Goal: Task Accomplishment & Management: Manage account settings

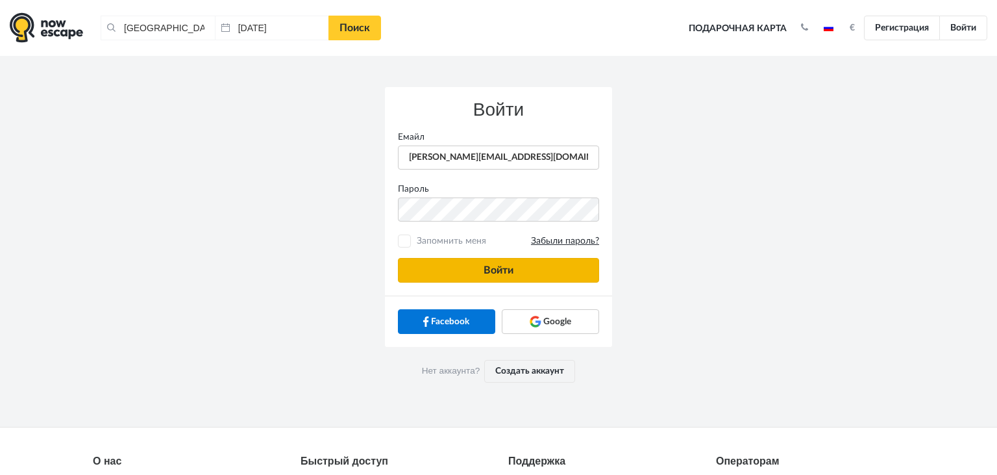
type input "[PERSON_NAME][EMAIL_ADDRESS][DOMAIN_NAME]"
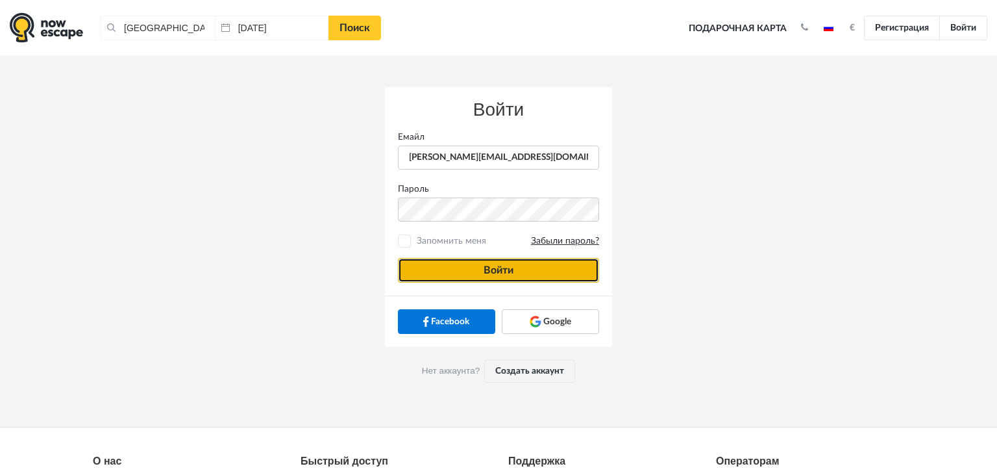
click at [422, 269] on button "Войти" at bounding box center [498, 270] width 201 height 25
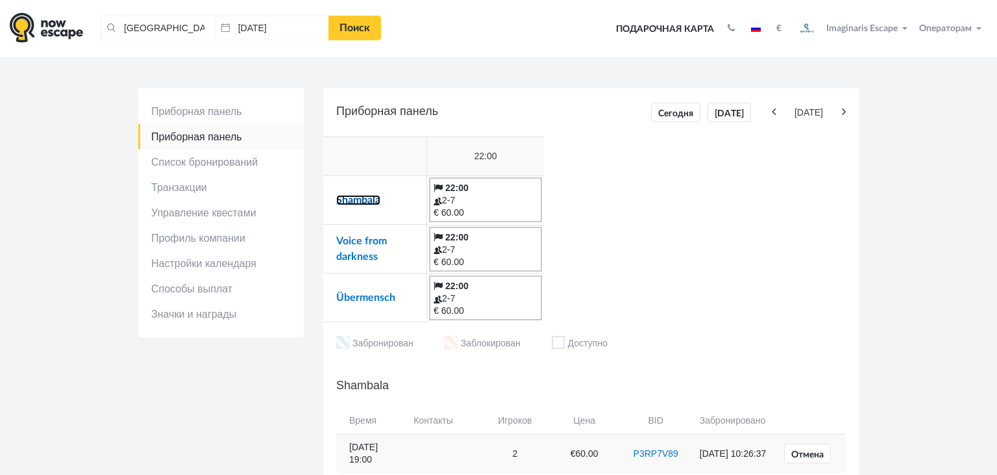
click at [353, 203] on link "Shambala" at bounding box center [358, 200] width 44 height 10
click at [363, 238] on link "Voice from darkness" at bounding box center [361, 249] width 51 height 26
click at [366, 299] on link "Übermensch" at bounding box center [365, 297] width 59 height 10
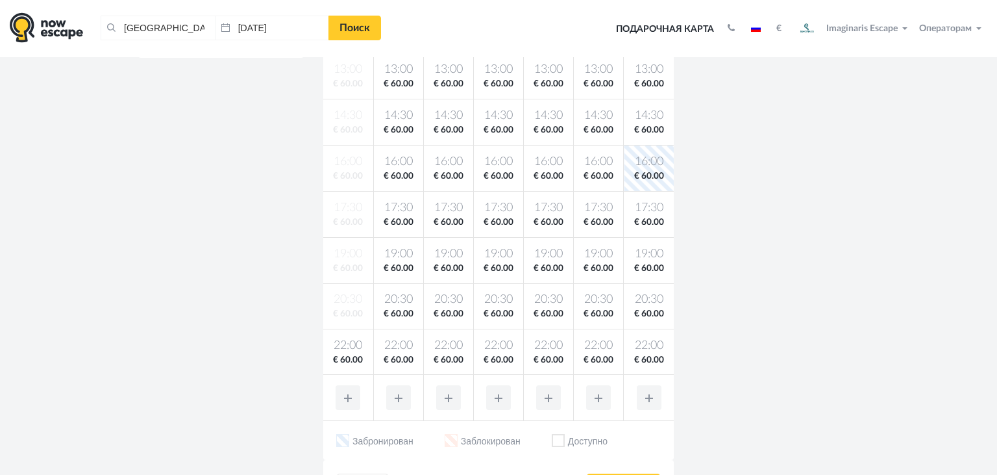
scroll to position [384, 0]
click at [349, 344] on span "22:00" at bounding box center [348, 345] width 45 height 16
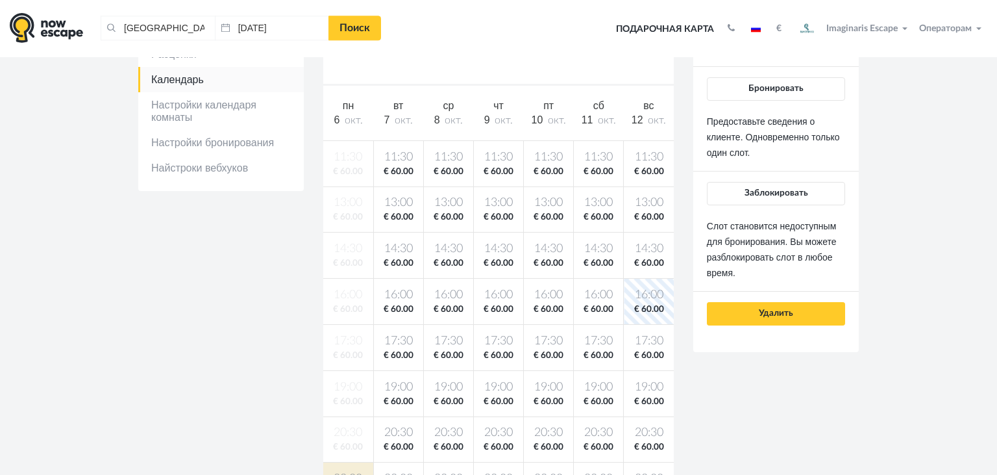
scroll to position [248, 0]
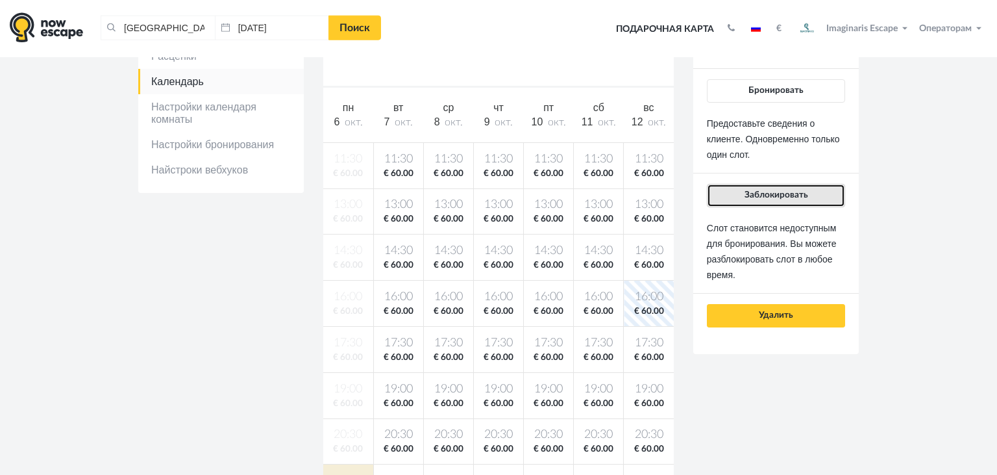
click at [752, 195] on span "Заблокировать" at bounding box center [777, 194] width 64 height 9
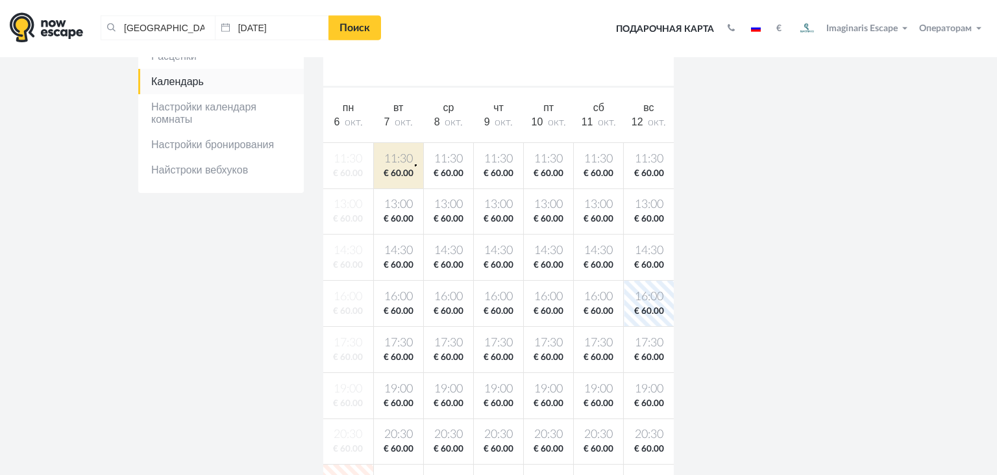
click at [415, 164] on body "[GEOGRAPHIC_DATA], [GEOGRAPHIC_DATA] Очистить все [GEOGRAPHIC_DATA], [GEOGRAPHI…" at bounding box center [498, 402] width 997 height 1301
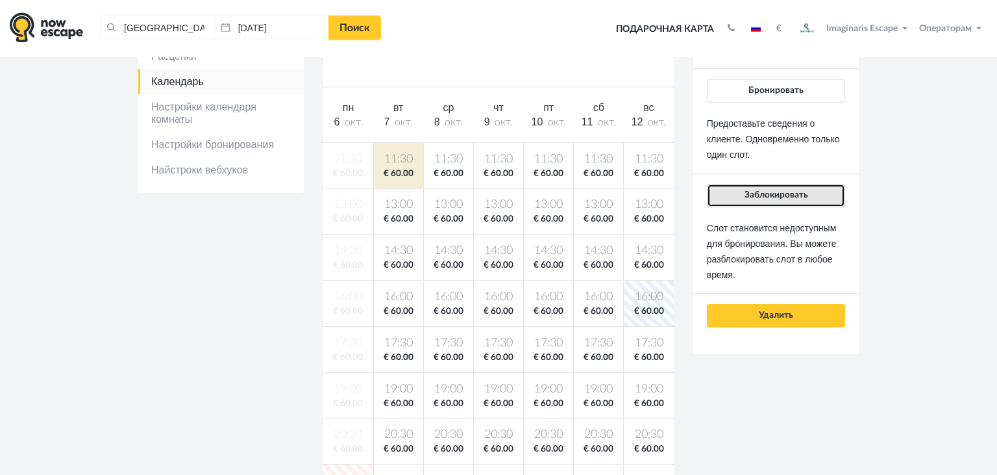
click at [739, 202] on button "Заблокировать" at bounding box center [776, 195] width 138 height 23
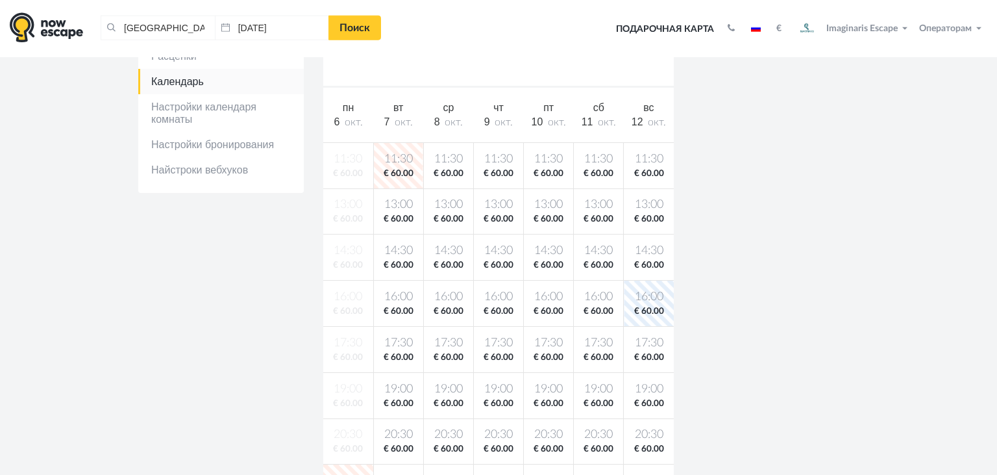
click at [394, 298] on body "[GEOGRAPHIC_DATA], [GEOGRAPHIC_DATA] Очистить все [GEOGRAPHIC_DATA], [GEOGRAPHI…" at bounding box center [498, 402] width 997 height 1301
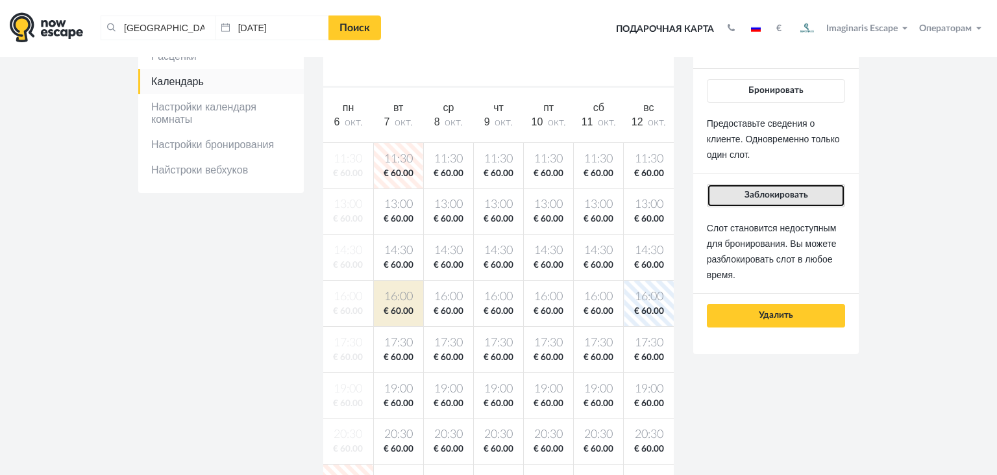
click at [736, 199] on button "Заблокировать" at bounding box center [776, 195] width 138 height 23
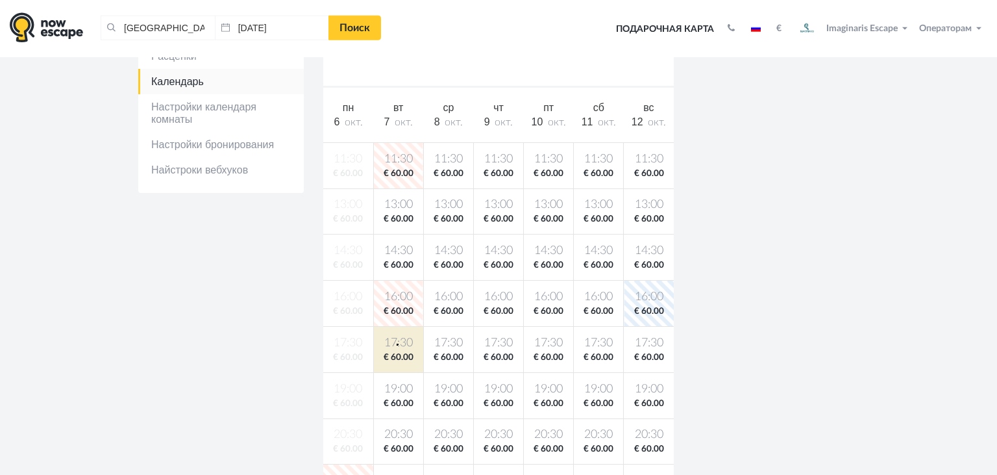
click at [397, 343] on span "17:30" at bounding box center [399, 343] width 44 height 16
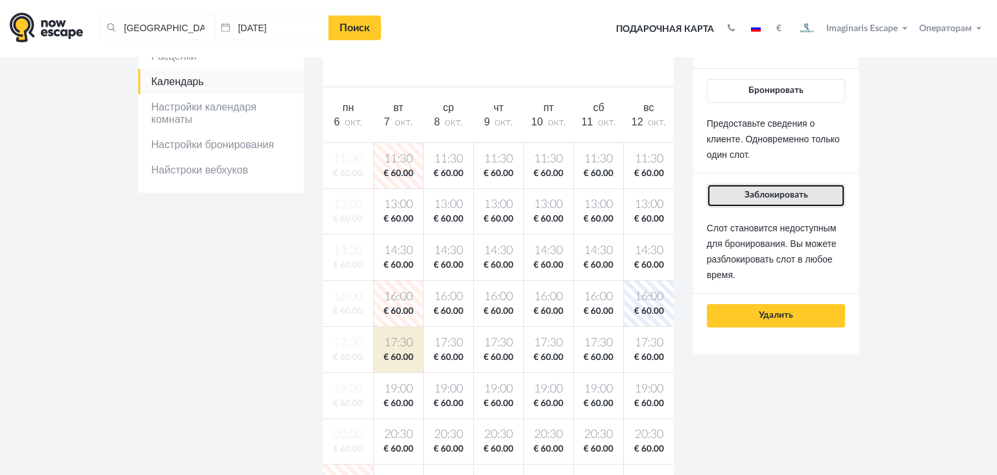
click at [765, 190] on span "Заблокировать" at bounding box center [777, 194] width 64 height 9
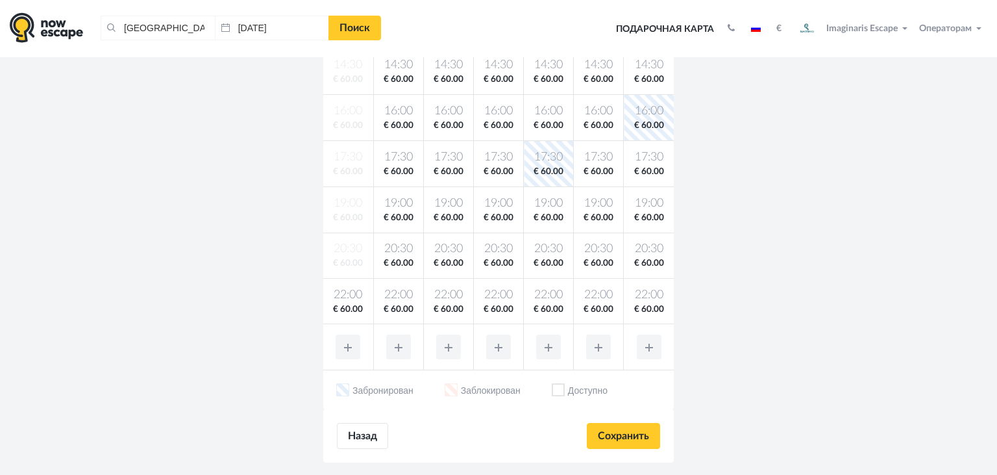
scroll to position [436, 0]
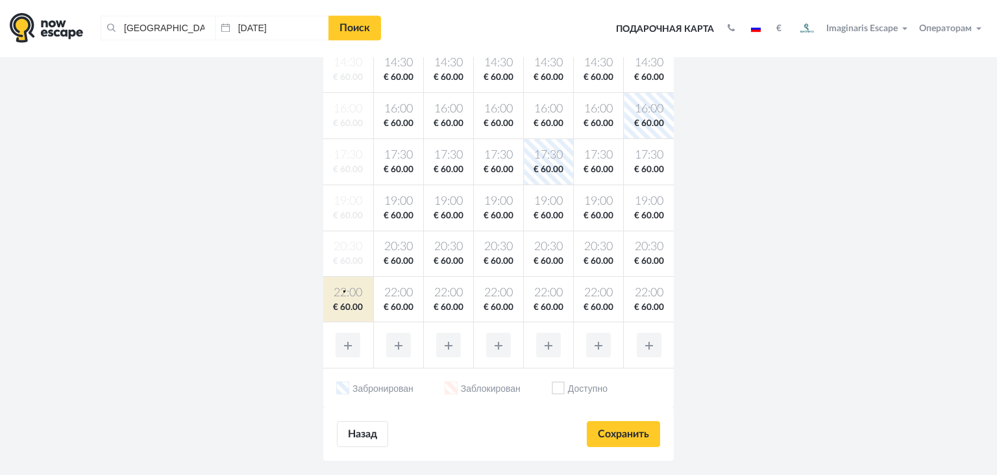
click at [344, 290] on span "22:00" at bounding box center [348, 293] width 45 height 16
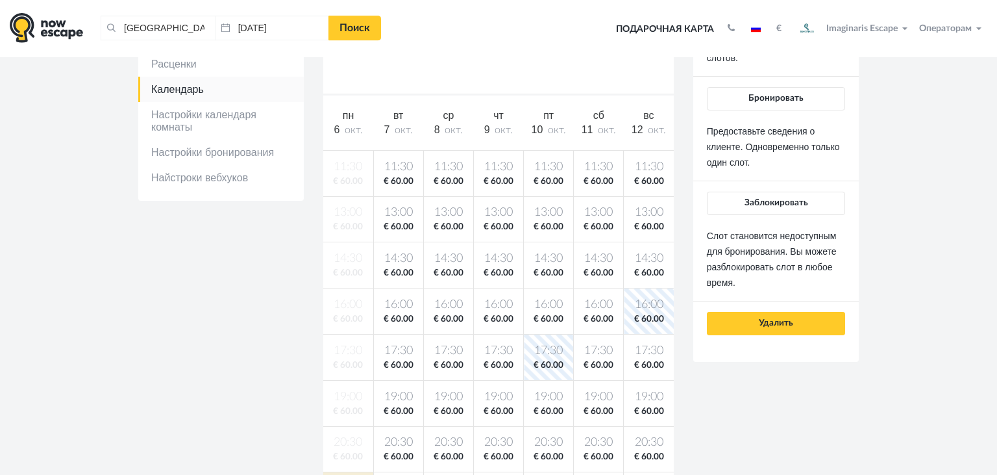
scroll to position [234, 0]
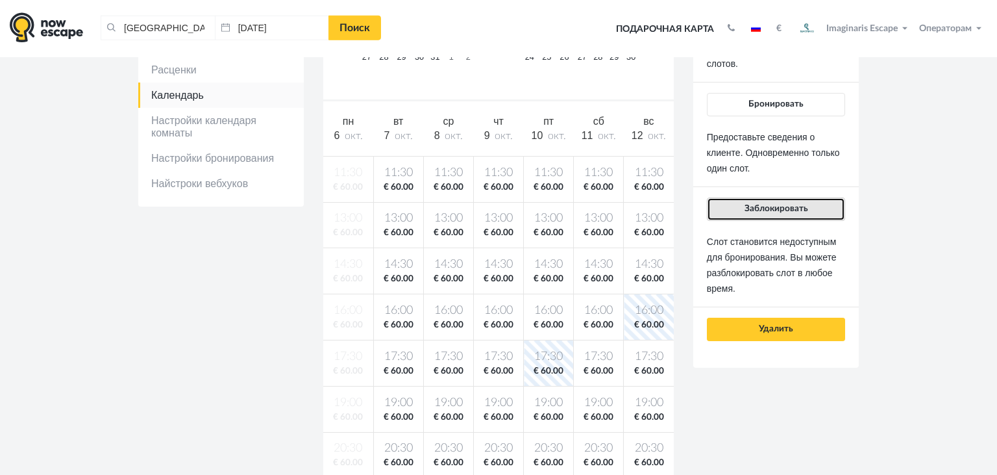
click at [762, 206] on span "Заблокировать" at bounding box center [777, 208] width 64 height 9
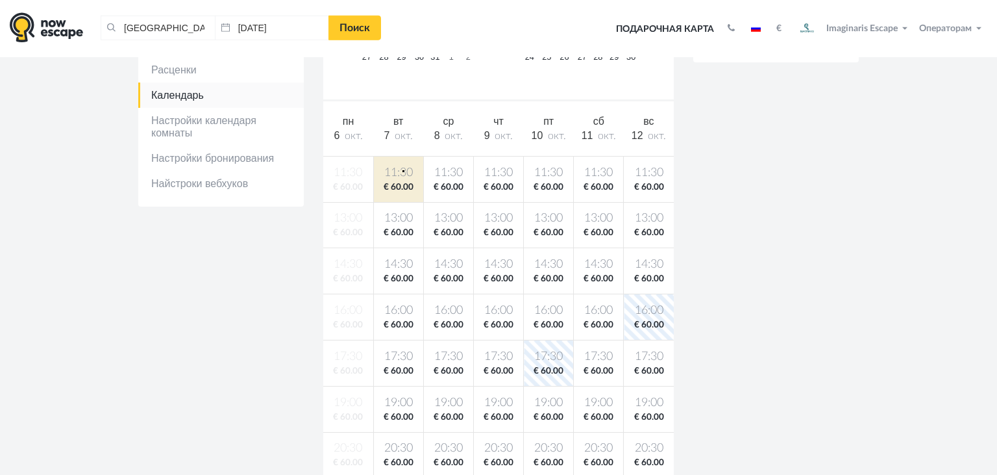
click at [403, 170] on body "[GEOGRAPHIC_DATA], [GEOGRAPHIC_DATA] Очистить все [GEOGRAPHIC_DATA], [GEOGRAPHI…" at bounding box center [498, 416] width 997 height 1301
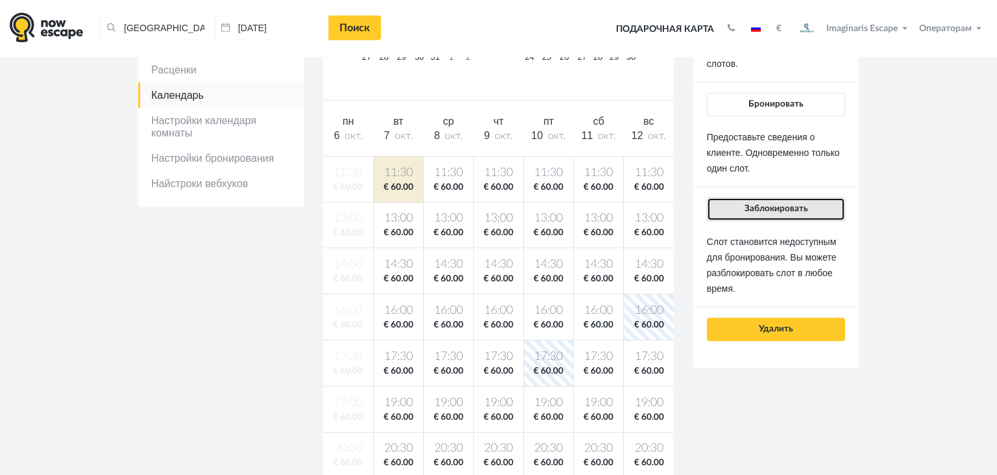
click at [758, 218] on button "Заблокировать" at bounding box center [776, 208] width 138 height 23
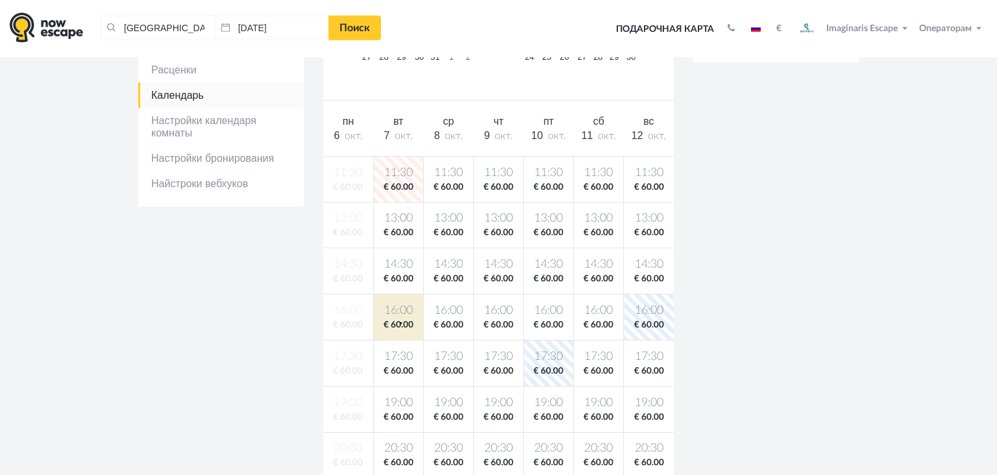
click at [400, 321] on body "[GEOGRAPHIC_DATA], [GEOGRAPHIC_DATA] Очистить все [GEOGRAPHIC_DATA], [GEOGRAPHI…" at bounding box center [498, 416] width 997 height 1301
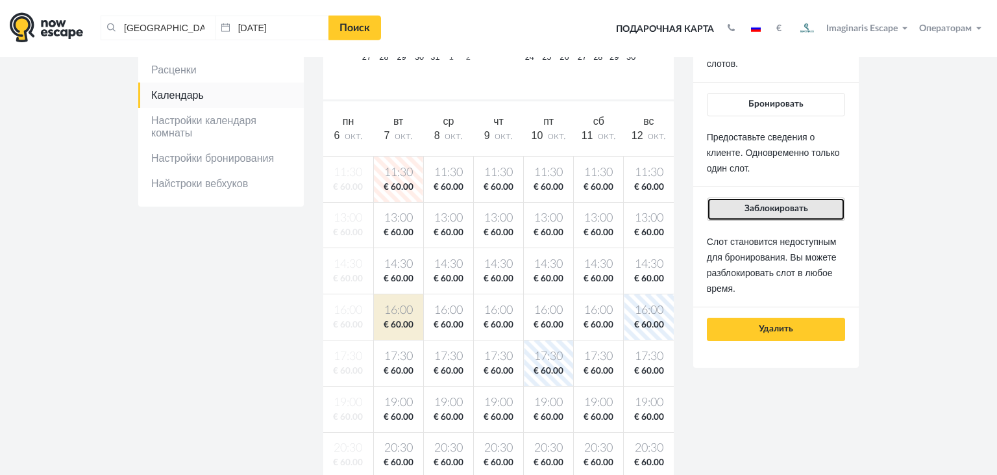
click at [799, 213] on button "Заблокировать" at bounding box center [776, 208] width 138 height 23
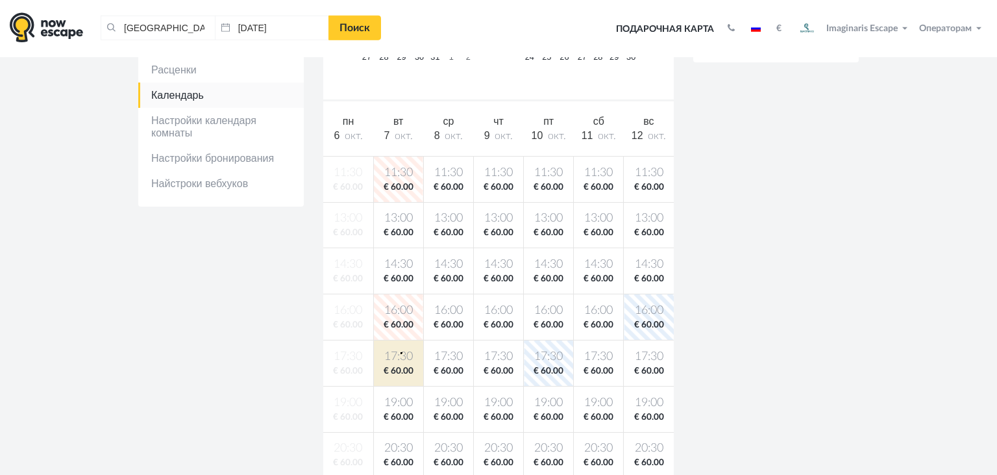
click at [401, 351] on span "17:30" at bounding box center [399, 357] width 44 height 16
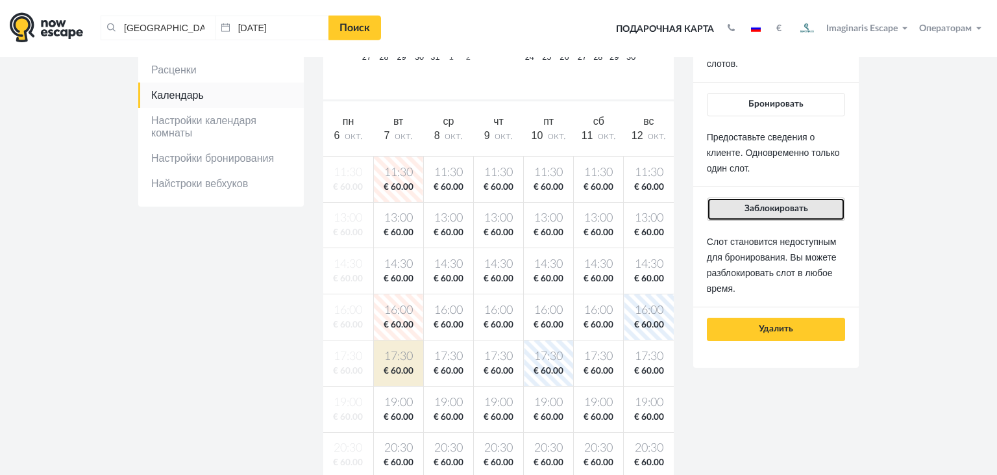
click at [759, 210] on span "Заблокировать" at bounding box center [777, 208] width 64 height 9
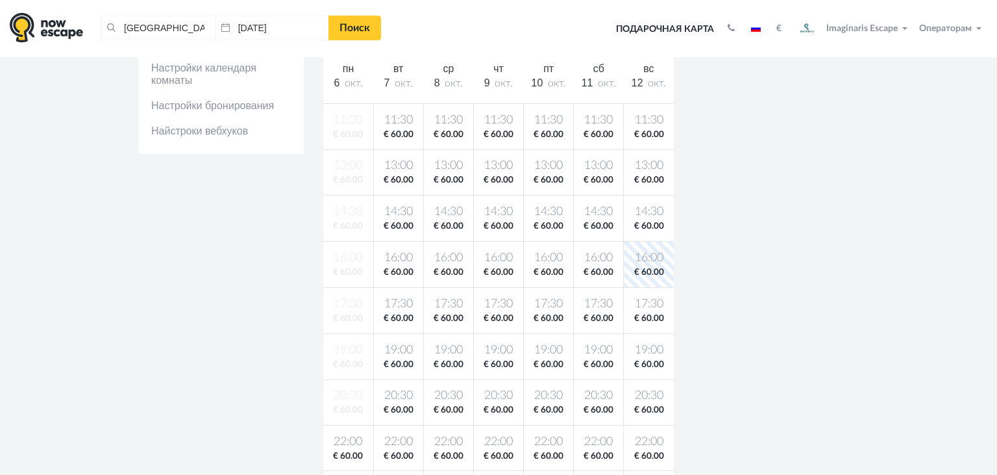
scroll to position [288, 0]
click at [329, 440] on body "[GEOGRAPHIC_DATA], [GEOGRAPHIC_DATA] Очистить все [GEOGRAPHIC_DATA], [GEOGRAPHI…" at bounding box center [498, 362] width 997 height 1301
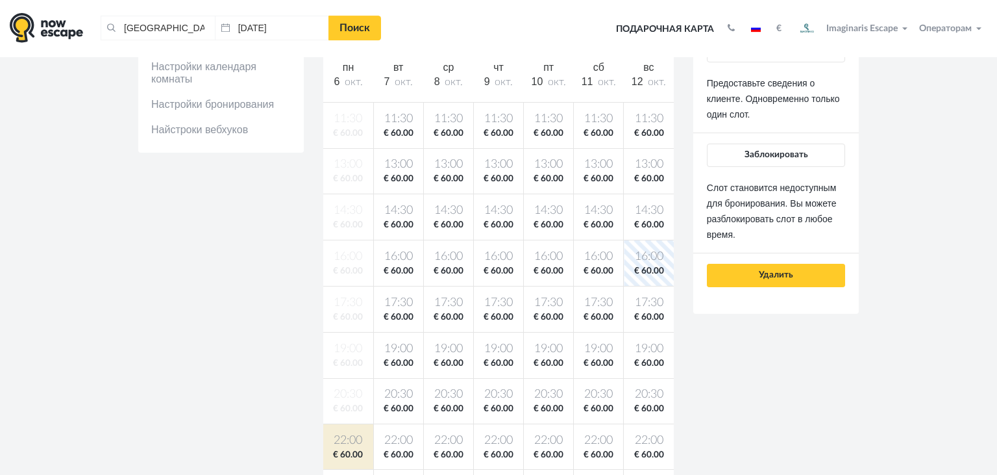
scroll to position [165, 0]
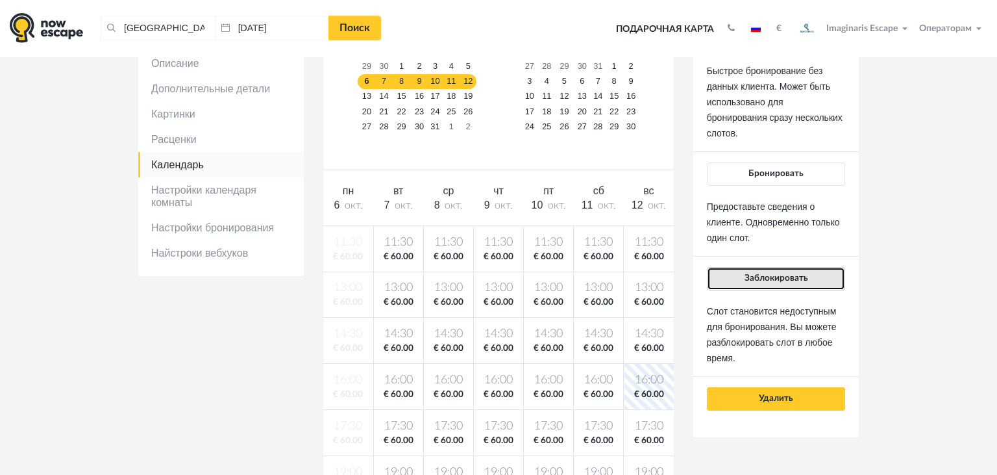
click at [779, 275] on span "Заблокировать" at bounding box center [777, 277] width 64 height 9
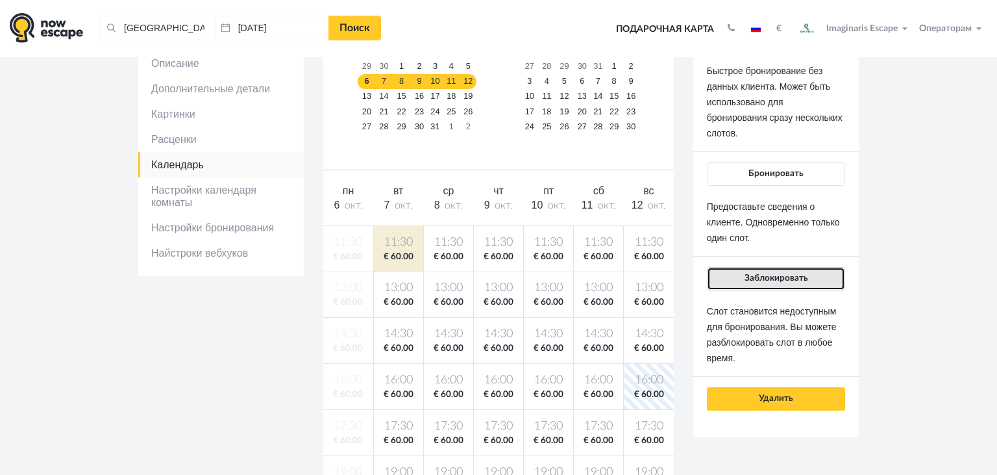
click at [744, 280] on button "Заблокировать" at bounding box center [776, 278] width 138 height 23
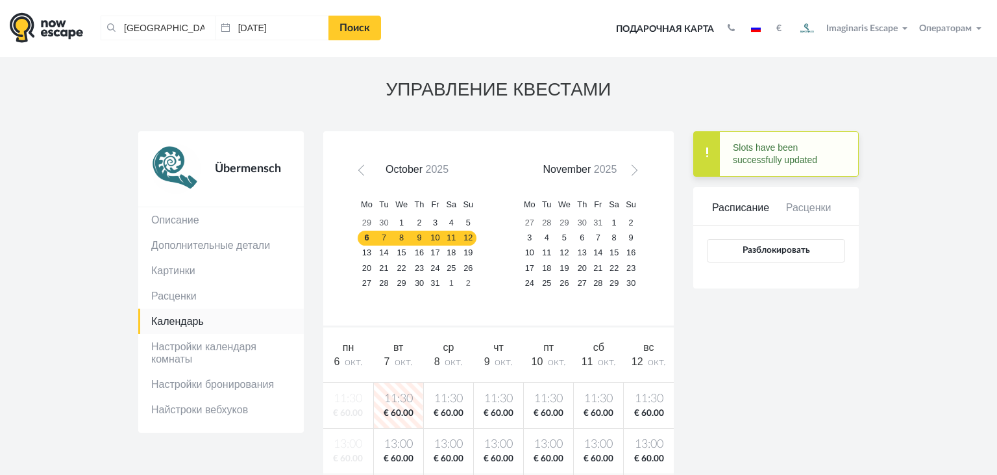
scroll to position [0, 0]
